Goal: Task Accomplishment & Management: Manage account settings

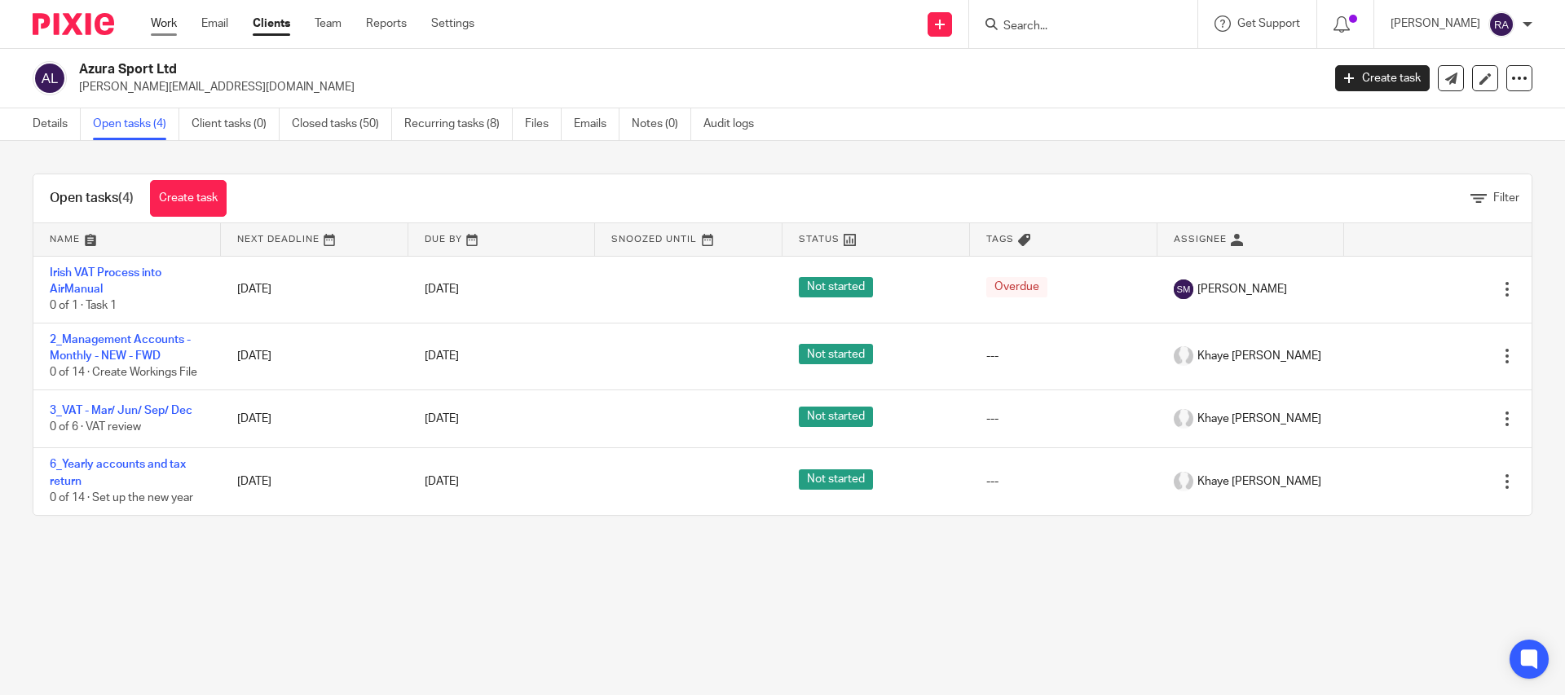
click at [163, 31] on link "Work" at bounding box center [164, 23] width 26 height 16
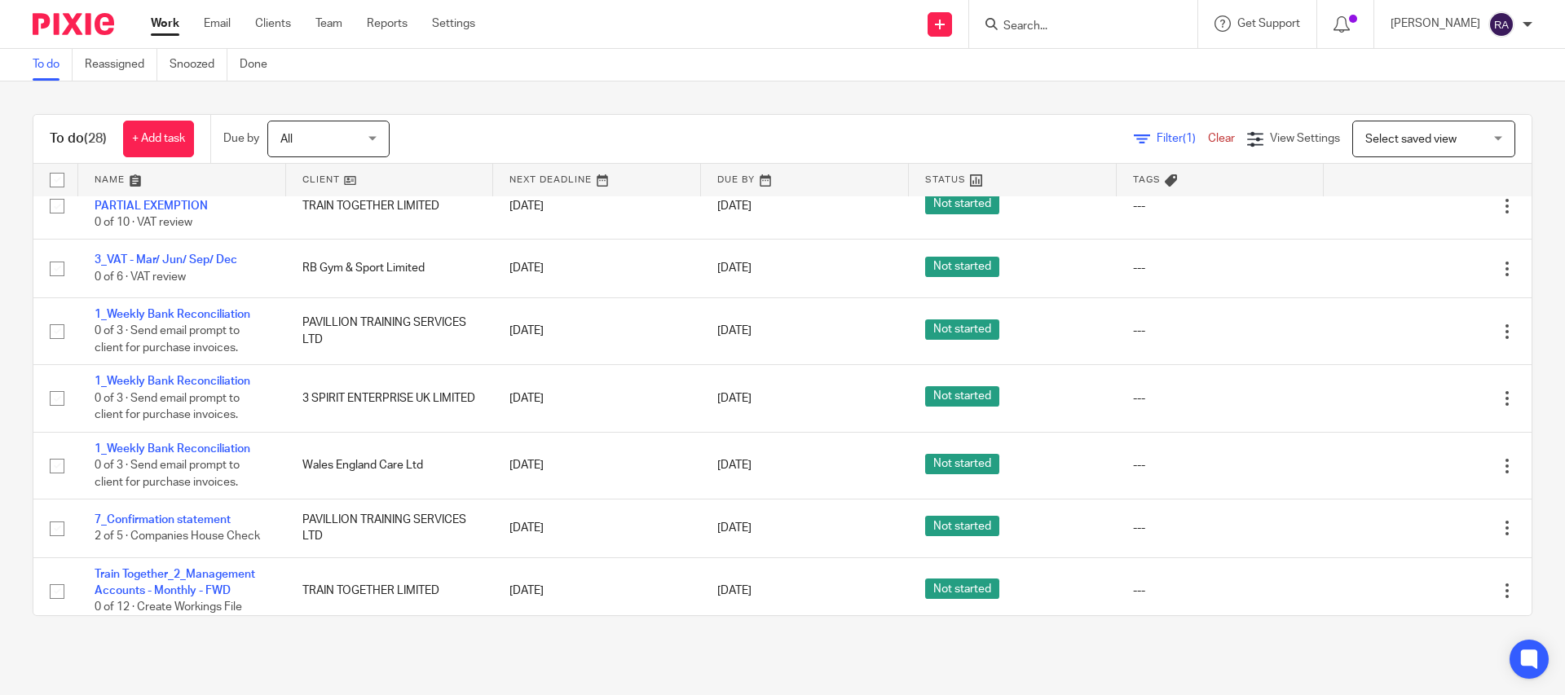
scroll to position [743, 0]
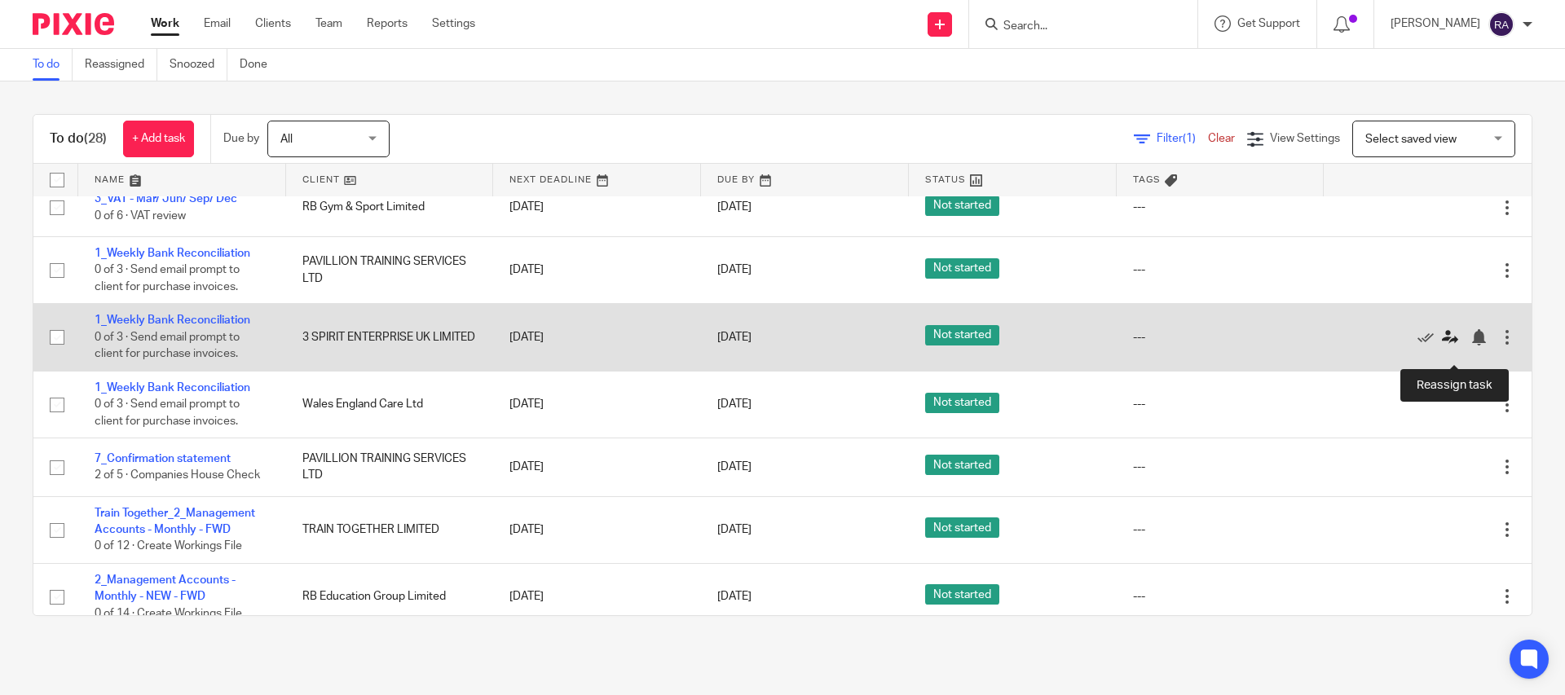
click at [1446, 346] on icon at bounding box center [1450, 337] width 16 height 16
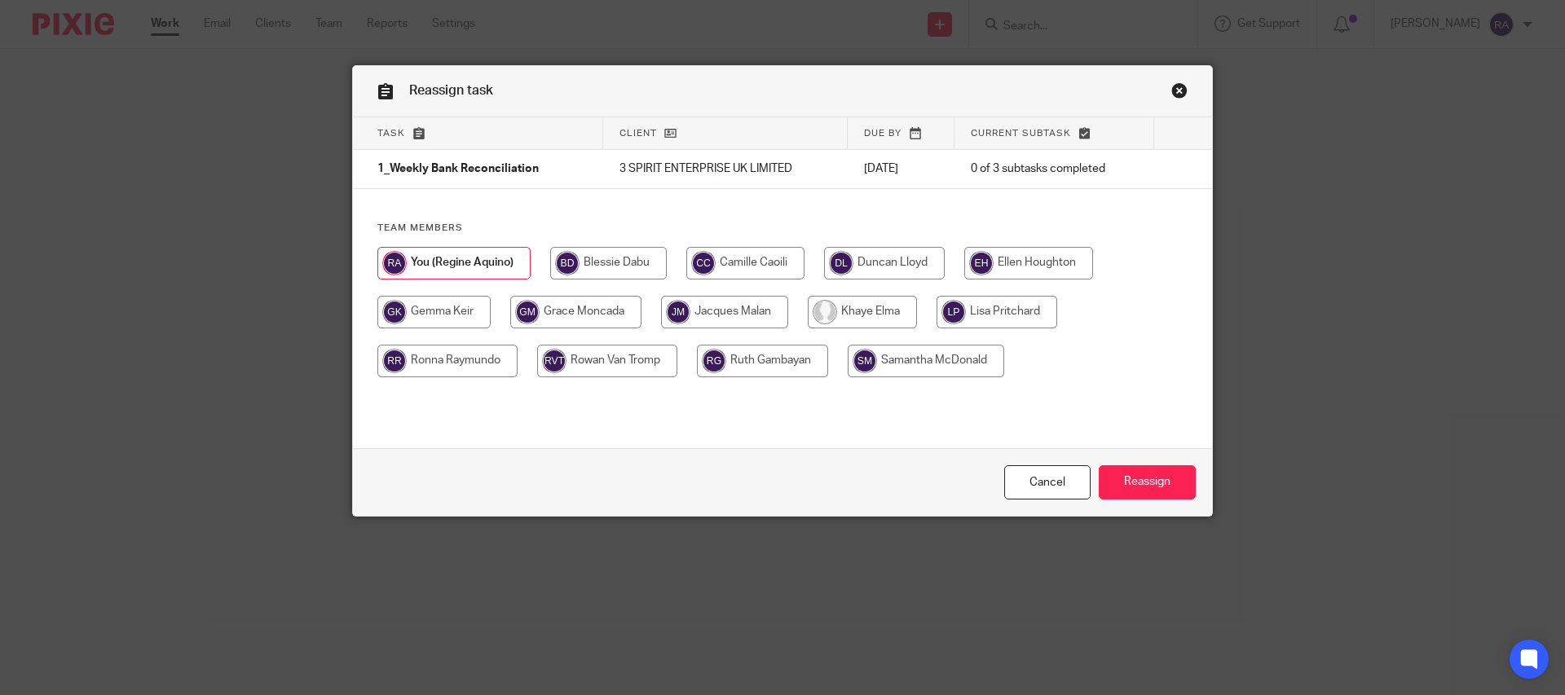
click at [730, 249] on input "radio" at bounding box center [745, 263] width 118 height 33
radio input "true"
click at [1121, 485] on input "Reassign" at bounding box center [1147, 482] width 97 height 35
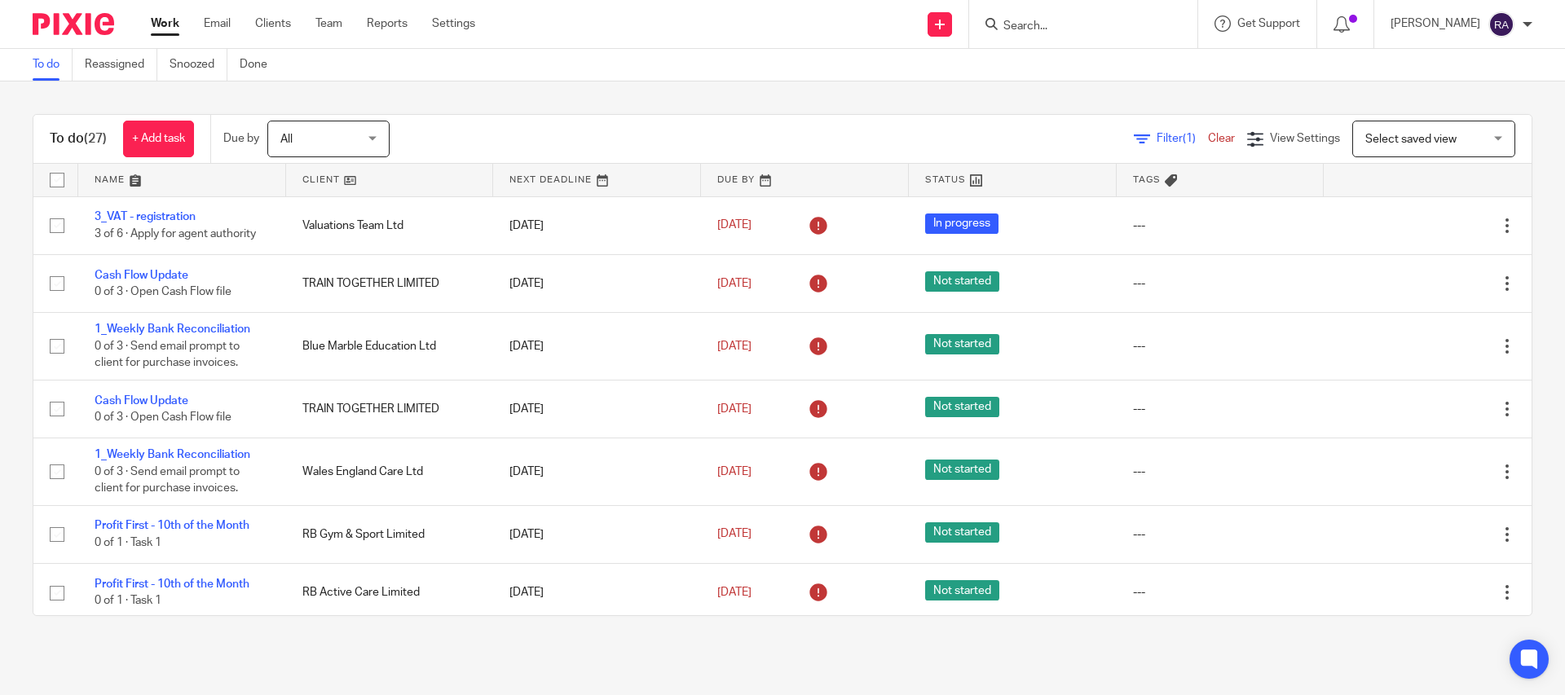
click at [1047, 29] on input "Search" at bounding box center [1075, 27] width 147 height 15
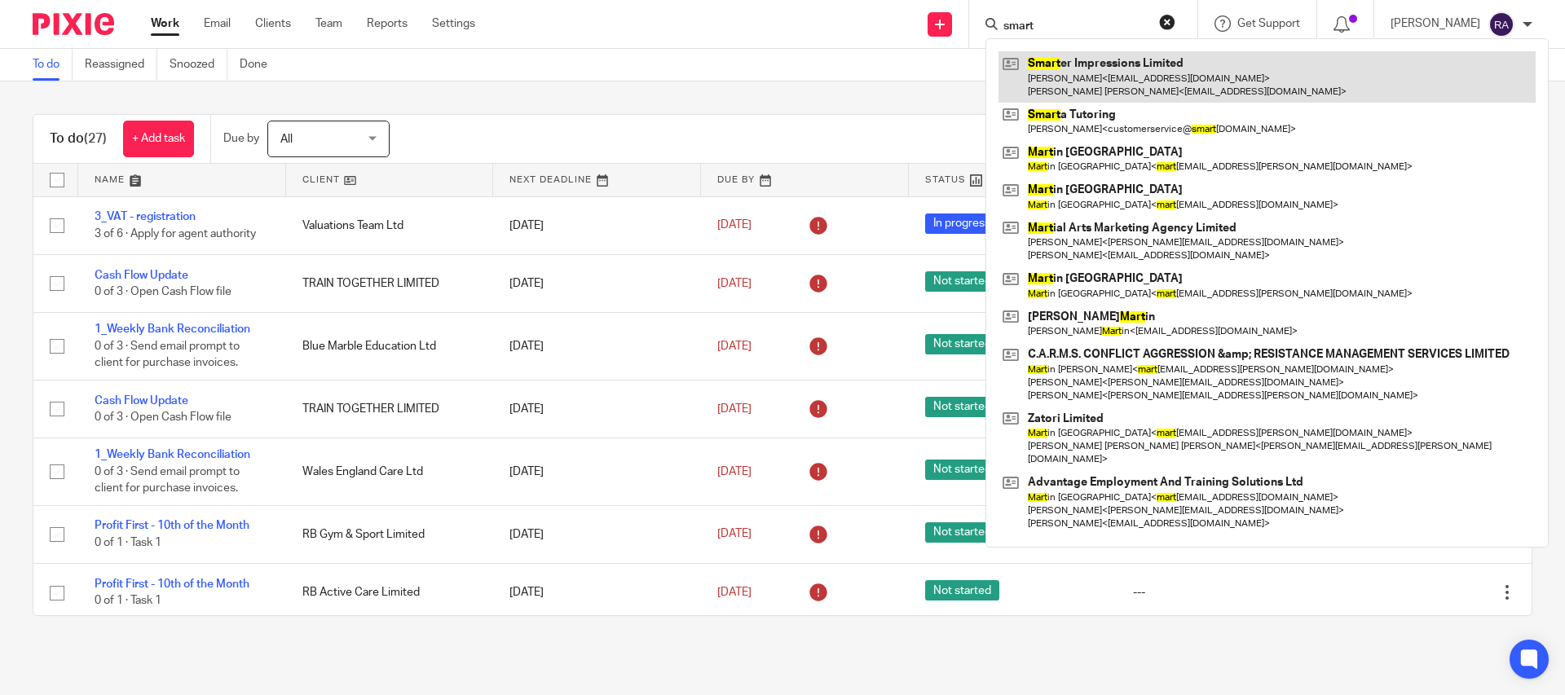
type input "smart"
click at [1091, 77] on link at bounding box center [1266, 76] width 537 height 51
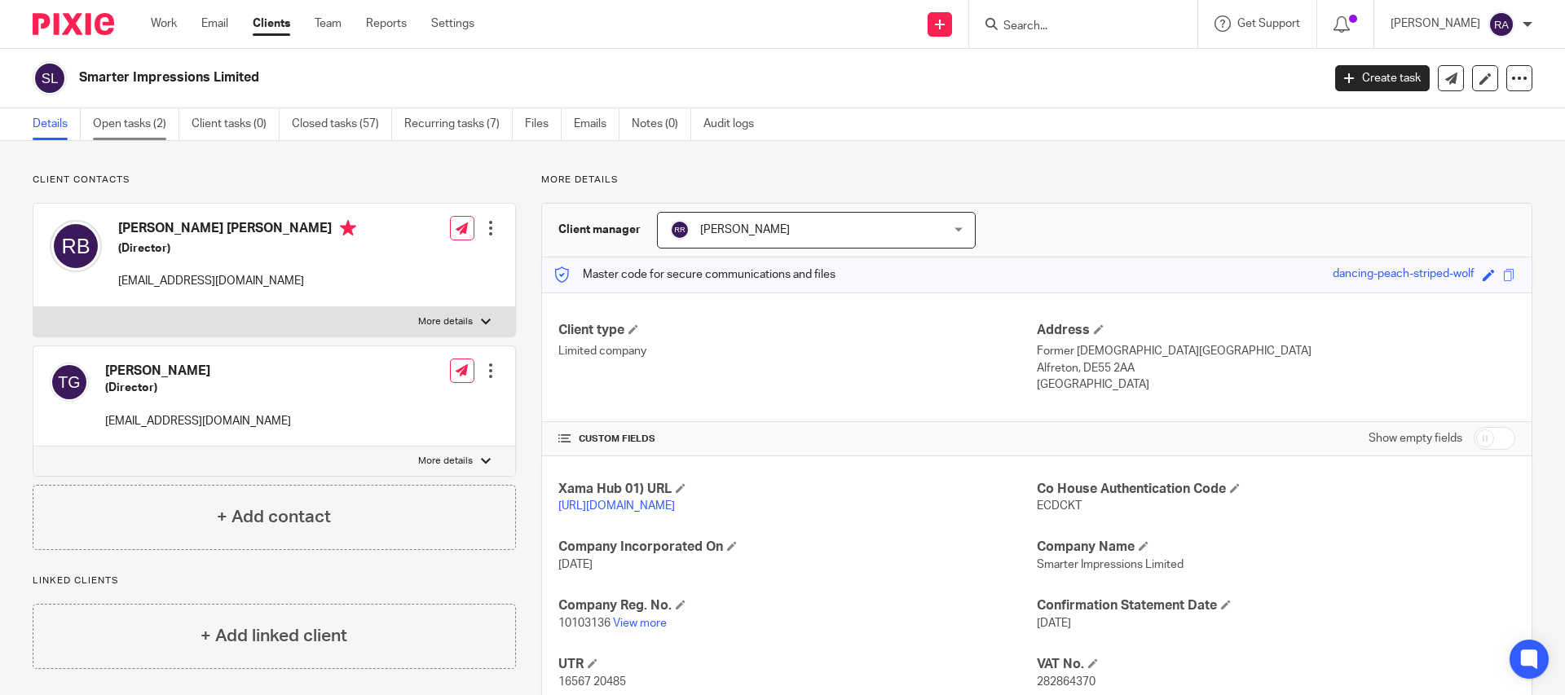
click at [149, 128] on link "Open tasks (2)" at bounding box center [136, 124] width 86 height 32
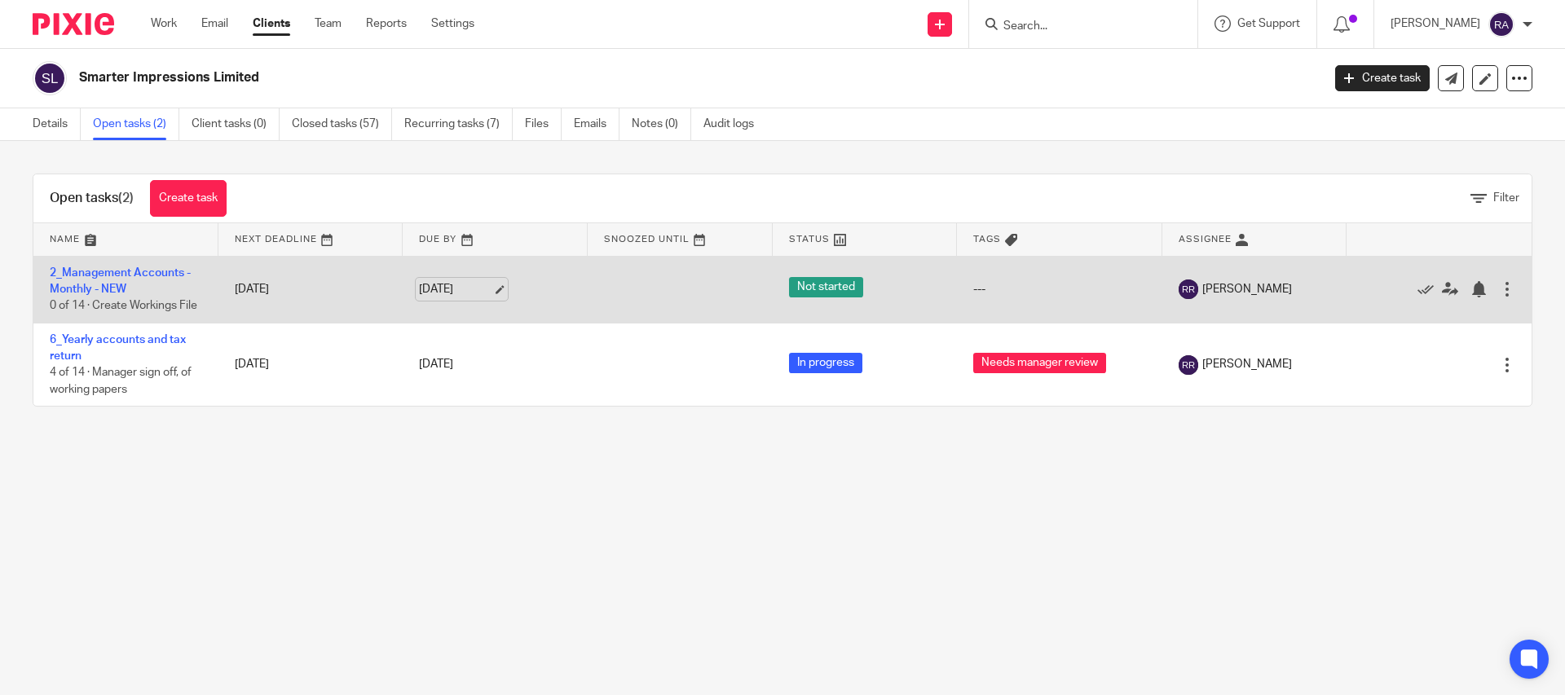
click at [492, 287] on link "[DATE]" at bounding box center [455, 289] width 73 height 17
